Goal: Information Seeking & Learning: Understand process/instructions

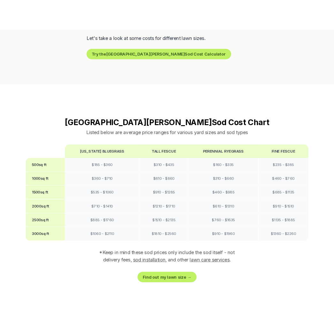
scroll to position [509, 0]
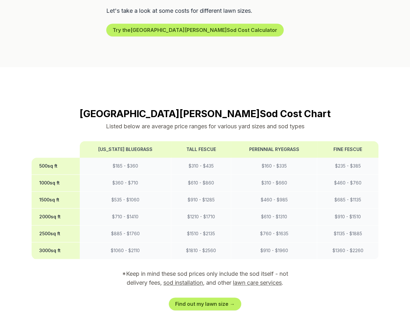
drag, startPoint x: 341, startPoint y: 49, endPoint x: 330, endPoint y: 49, distance: 10.8
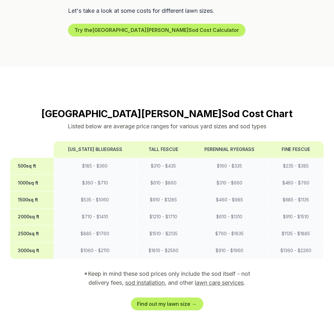
click at [161, 297] on link "Find out my lawn size →" at bounding box center [167, 303] width 72 height 13
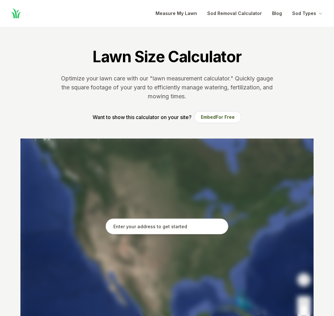
click at [31, 114] on section "Lawn Size Calculator Optimize your lawn care with our "lawn measurement calcula…" at bounding box center [166, 83] width 313 height 112
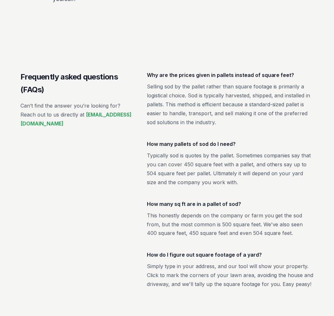
scroll to position [1021, 0]
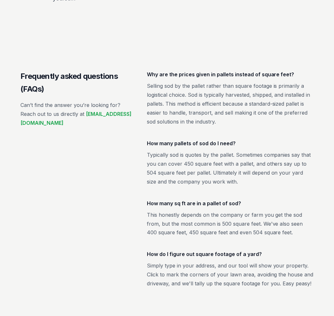
scroll to position [509, 0]
